Goal: Find contact information: Find contact information

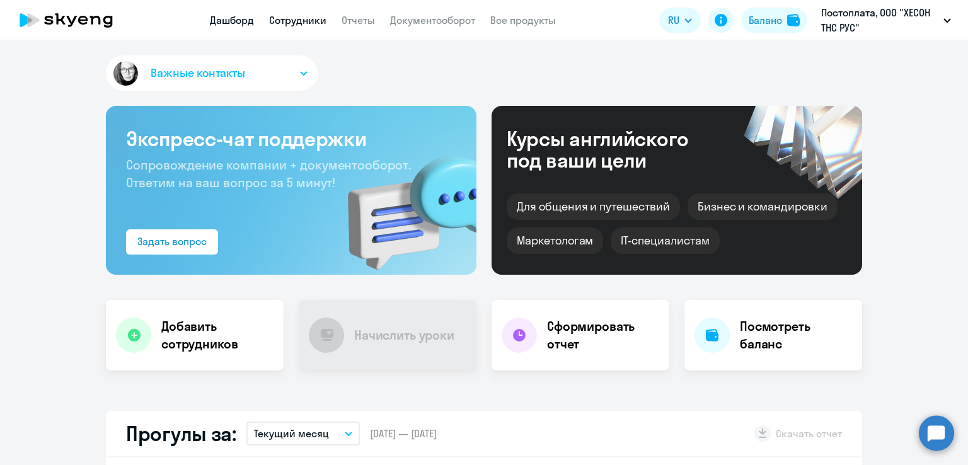
click at [311, 24] on link "Сотрудники" at bounding box center [297, 20] width 57 height 13
select select "30"
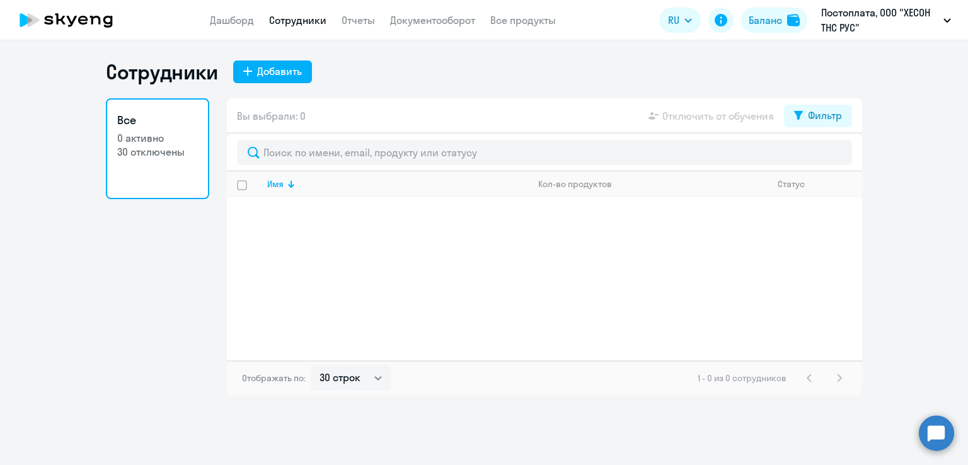
click at [152, 143] on p "0 активно" at bounding box center [157, 138] width 81 height 14
click at [812, 117] on div "Фильтр" at bounding box center [825, 115] width 34 height 15
click at [841, 155] on span at bounding box center [830, 157] width 21 height 13
click at [820, 156] on input "checkbox" at bounding box center [820, 156] width 1 height 1
checkbox input "true"
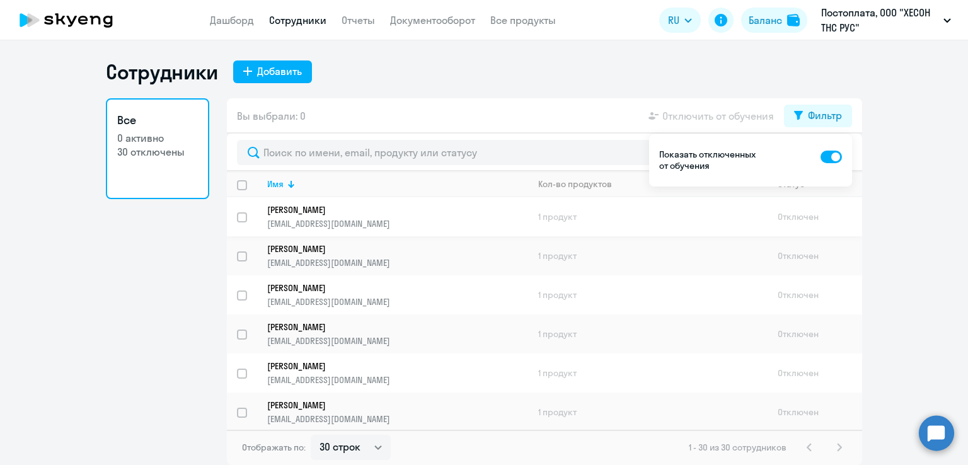
click at [416, 217] on link "[PERSON_NAME] Ангелина Олеговна [EMAIL_ADDRESS][DOMAIN_NAME]" at bounding box center [397, 216] width 260 height 25
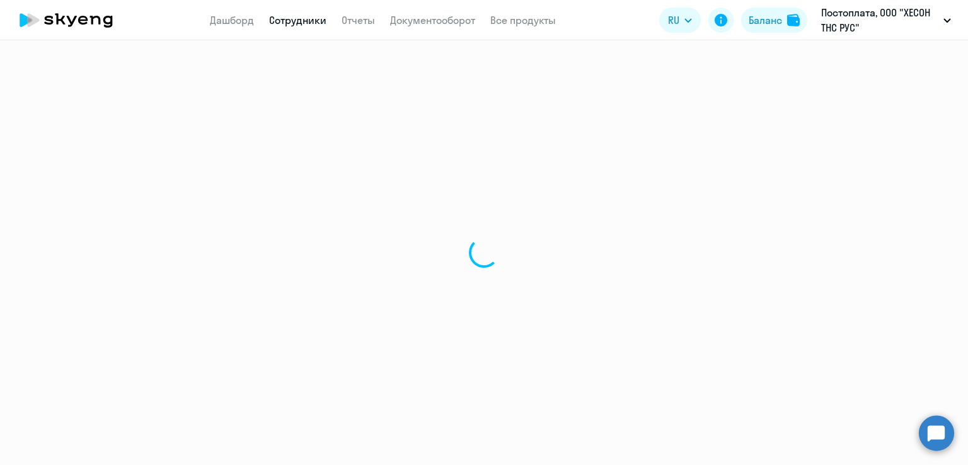
select select "english"
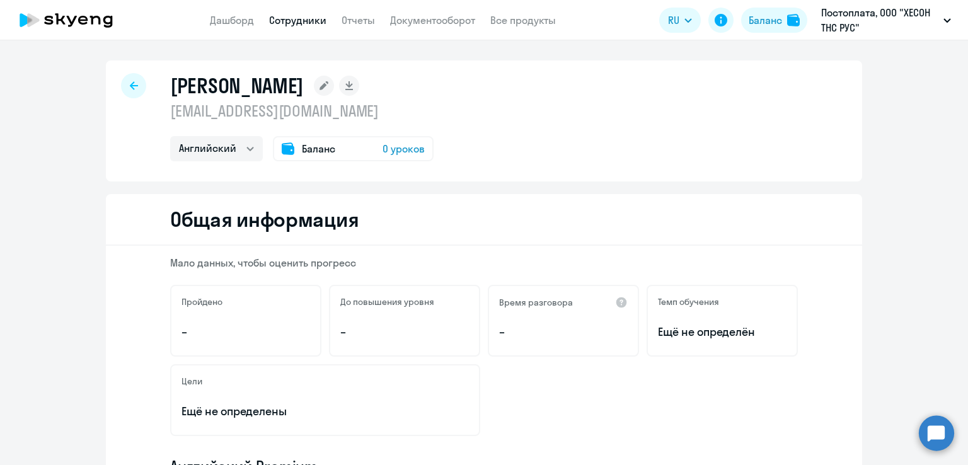
click at [128, 80] on div at bounding box center [133, 85] width 25 height 25
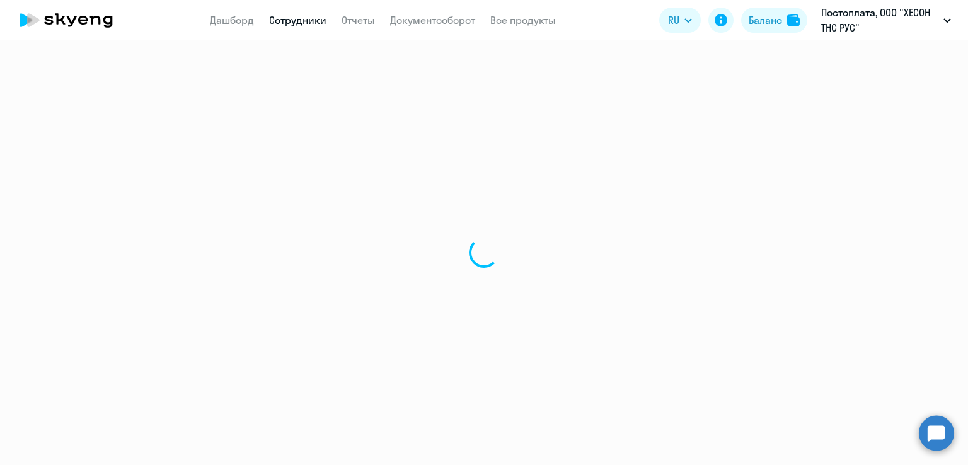
select select "30"
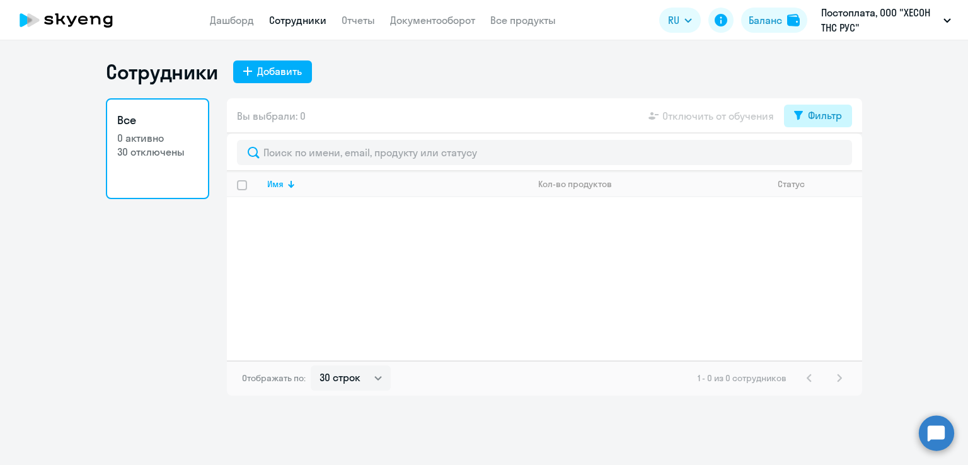
click at [812, 120] on div "Фильтр" at bounding box center [825, 115] width 34 height 15
click at [837, 155] on span at bounding box center [830, 157] width 21 height 13
click at [820, 156] on input "checkbox" at bounding box center [820, 156] width 1 height 1
checkbox input "true"
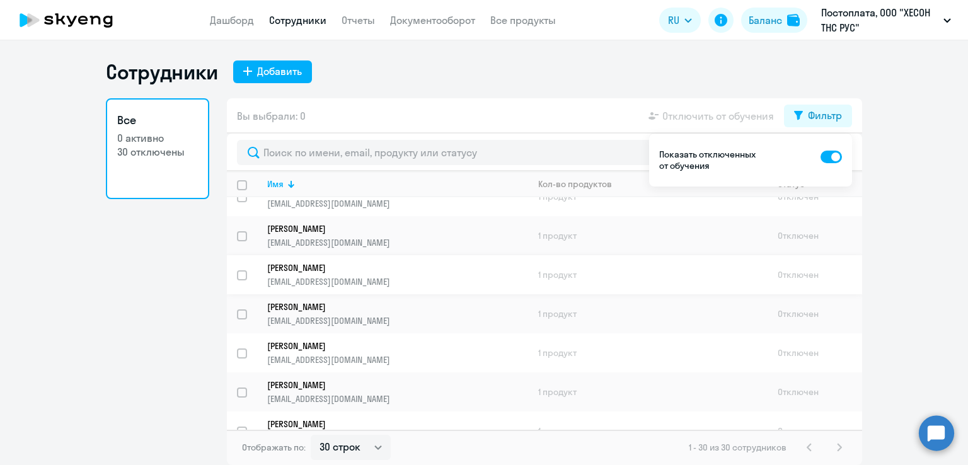
scroll to position [630, 0]
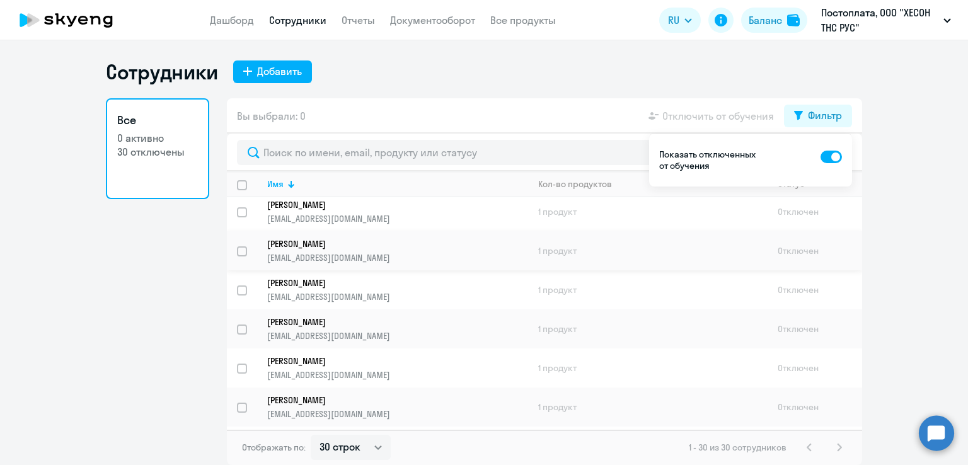
click at [345, 250] on p "[PERSON_NAME]" at bounding box center [388, 243] width 243 height 11
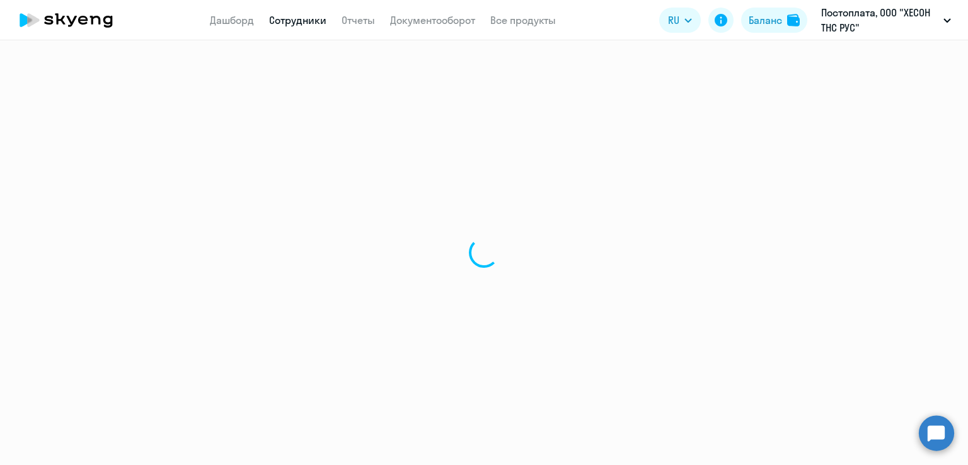
select select "english"
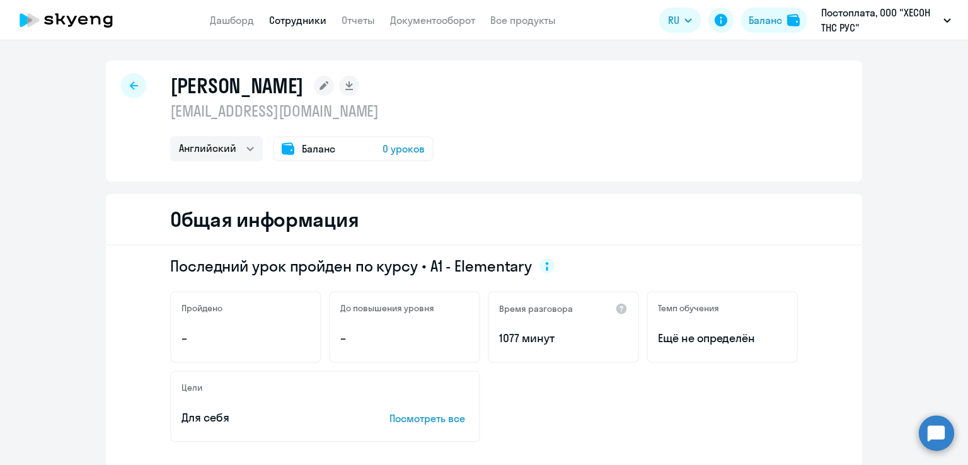
drag, startPoint x: 274, startPoint y: 110, endPoint x: 164, endPoint y: 110, distance: 110.3
click at [164, 110] on div "[PERSON_NAME] [EMAIL_ADDRESS][DOMAIN_NAME] Английский Баланс 0 уроков" at bounding box center [484, 120] width 756 height 121
copy p "[EMAIL_ADDRESS][DOMAIN_NAME]"
click at [130, 86] on icon at bounding box center [134, 85] width 8 height 8
select select "30"
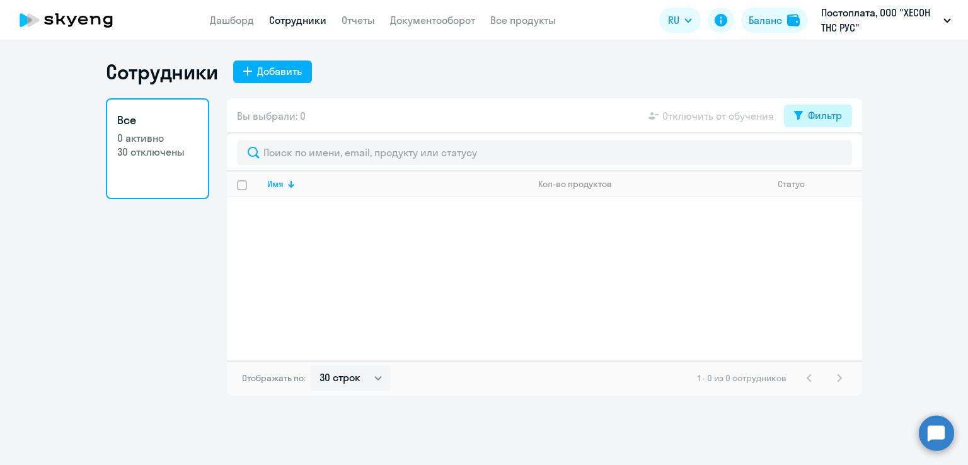
click at [820, 120] on div "Фильтр" at bounding box center [825, 115] width 34 height 15
click at [833, 156] on span at bounding box center [830, 157] width 21 height 13
click at [820, 156] on input "checkbox" at bounding box center [820, 156] width 1 height 1
checkbox input "true"
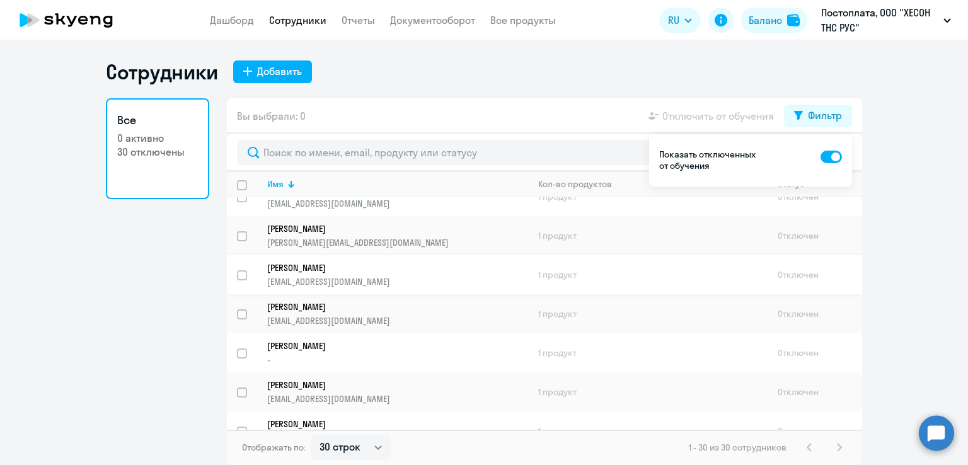
scroll to position [882, 0]
click at [353, 271] on p "[PERSON_NAME]" at bounding box center [388, 265] width 243 height 11
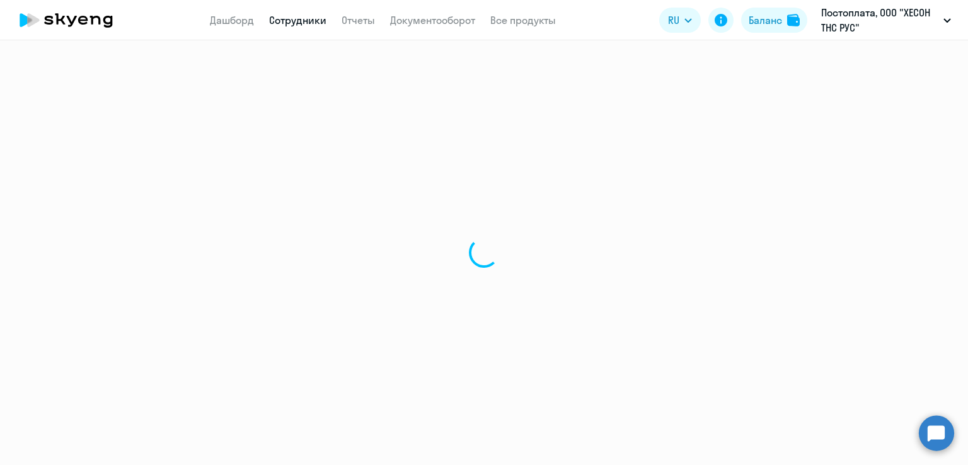
select select "english"
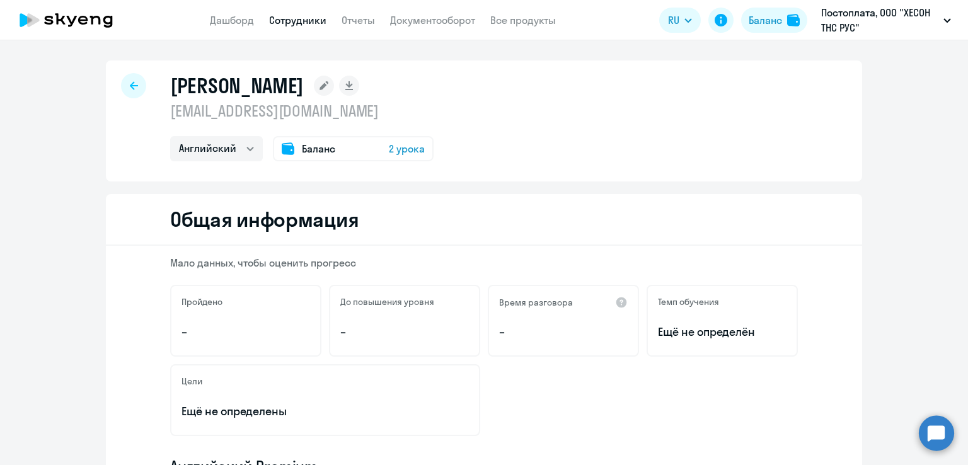
drag, startPoint x: 308, startPoint y: 110, endPoint x: 158, endPoint y: 106, distance: 150.0
click at [158, 106] on div "[PERSON_NAME] [EMAIL_ADDRESS][DOMAIN_NAME] Английский Баланс 2 урока" at bounding box center [484, 120] width 756 height 121
copy p "[EMAIL_ADDRESS][DOMAIN_NAME]"
click at [339, 221] on h2 "Общая информация" at bounding box center [264, 219] width 188 height 25
click at [334, 86] on rect at bounding box center [324, 86] width 20 height 20
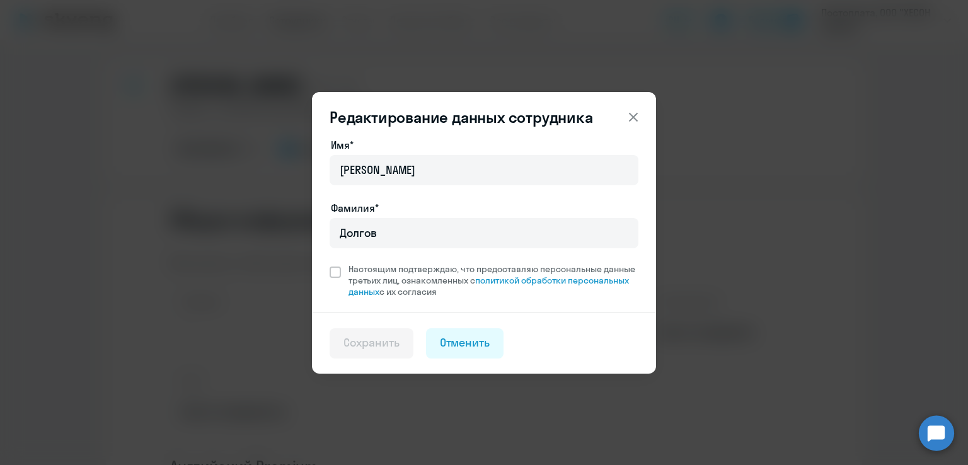
click at [630, 116] on icon at bounding box center [633, 117] width 15 height 15
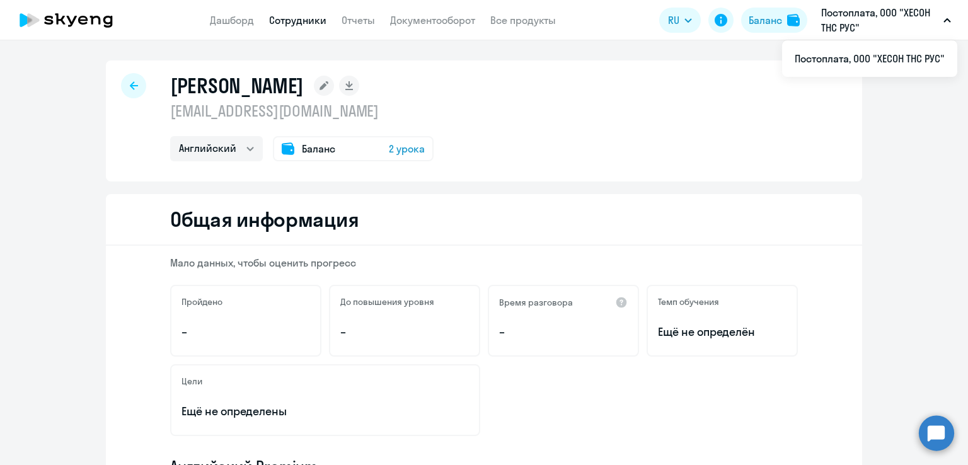
click at [134, 84] on div at bounding box center [133, 85] width 25 height 25
select select "30"
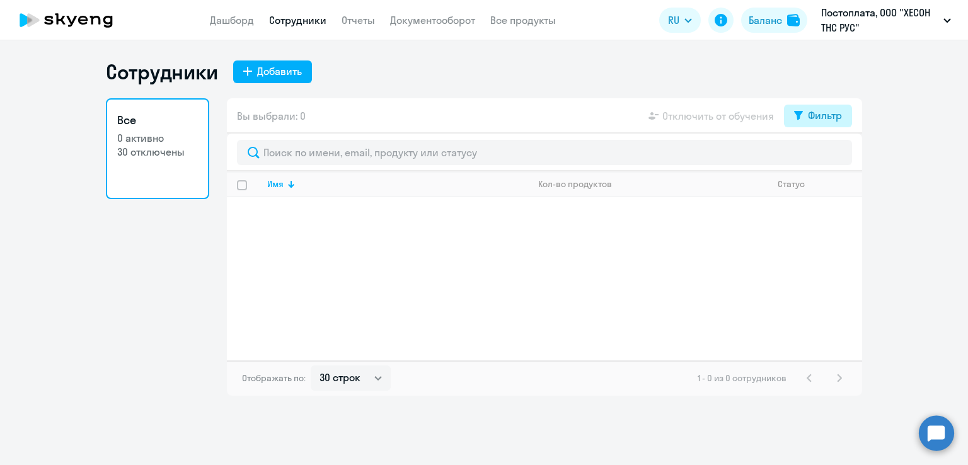
click at [824, 118] on div "Фильтр" at bounding box center [825, 115] width 34 height 15
click at [837, 155] on span at bounding box center [830, 157] width 21 height 13
click at [820, 156] on input "checkbox" at bounding box center [820, 156] width 1 height 1
checkbox input "true"
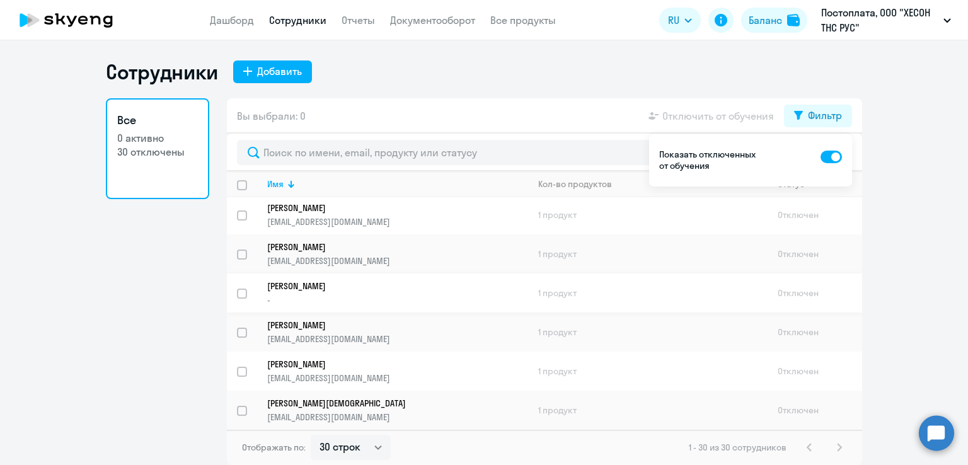
scroll to position [954, 0]
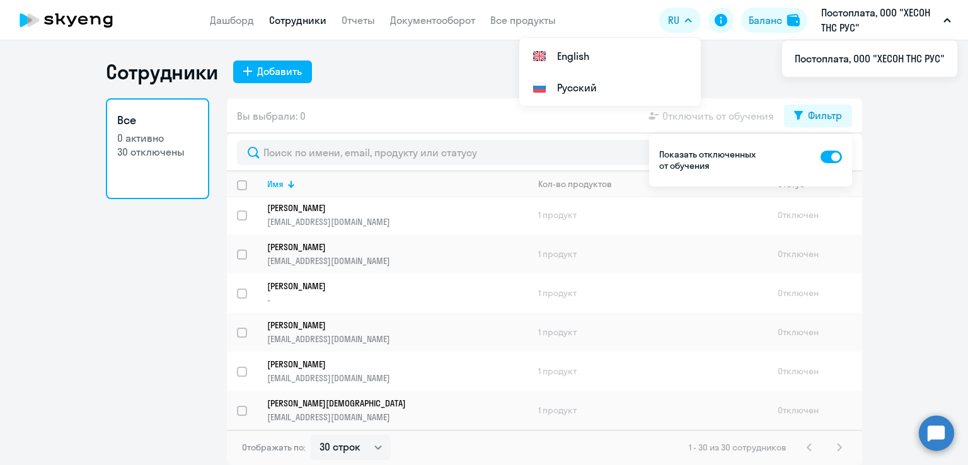
click at [141, 137] on p "0 активно" at bounding box center [157, 138] width 81 height 14
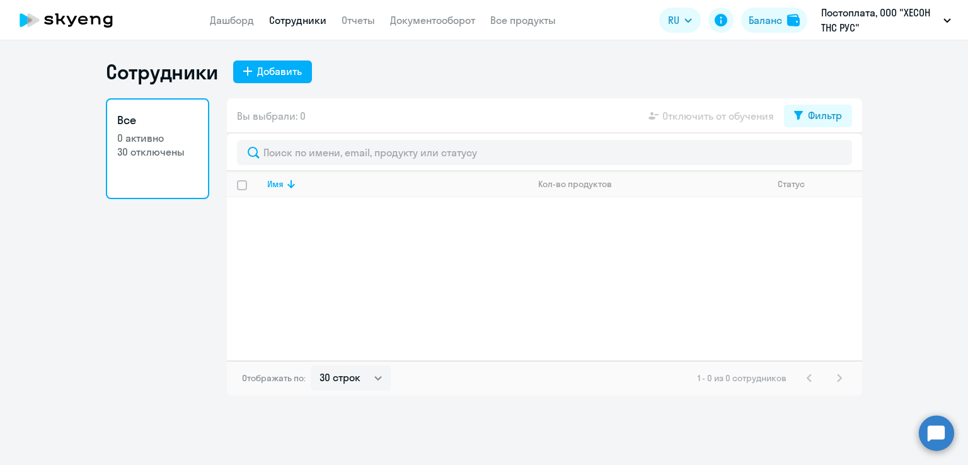
select select "30"
click at [310, 21] on link "Сотрудники" at bounding box center [297, 20] width 57 height 13
select select "30"
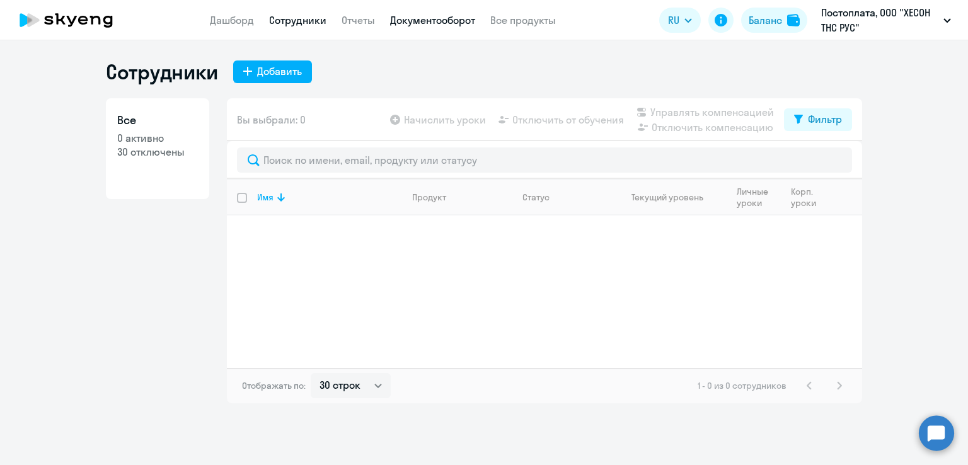
click at [431, 16] on link "Документооборот" at bounding box center [432, 20] width 85 height 13
